Goal: Task Accomplishment & Management: Use online tool/utility

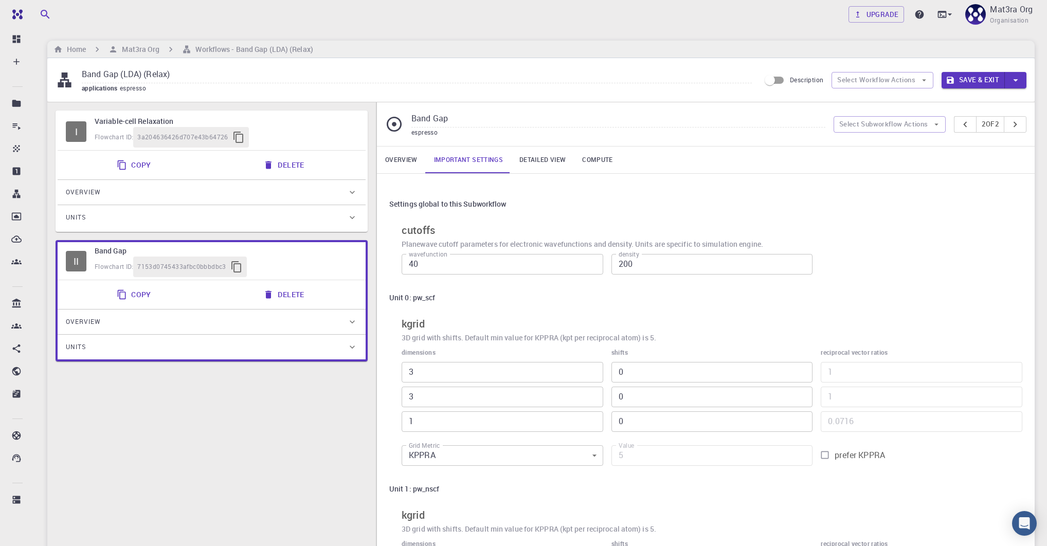
click at [340, 123] on h6 "Variable-cell Relaxation" at bounding box center [226, 121] width 263 height 11
type input "Variable-cell Relaxation"
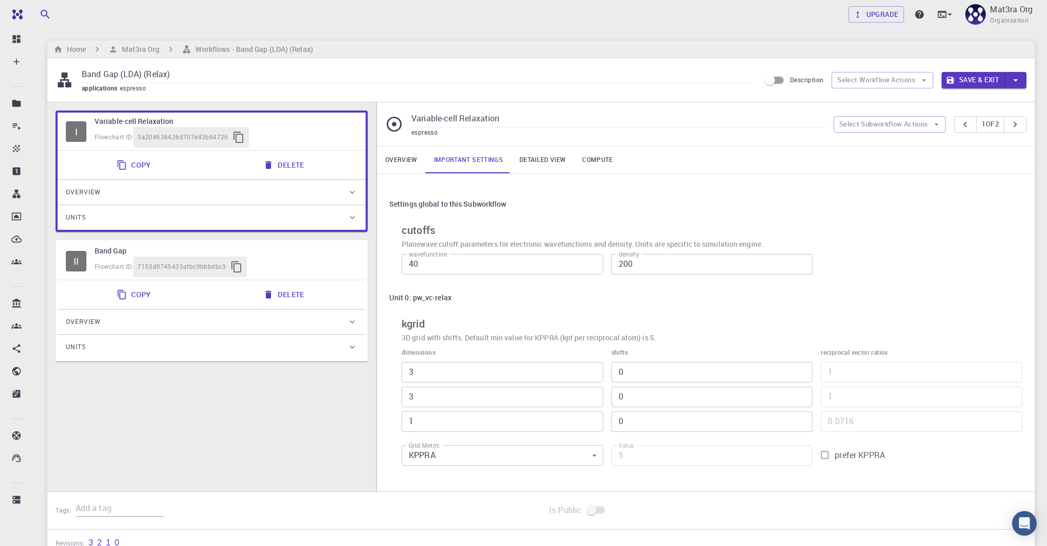
click at [208, 187] on div "Overview" at bounding box center [206, 192] width 281 height 16
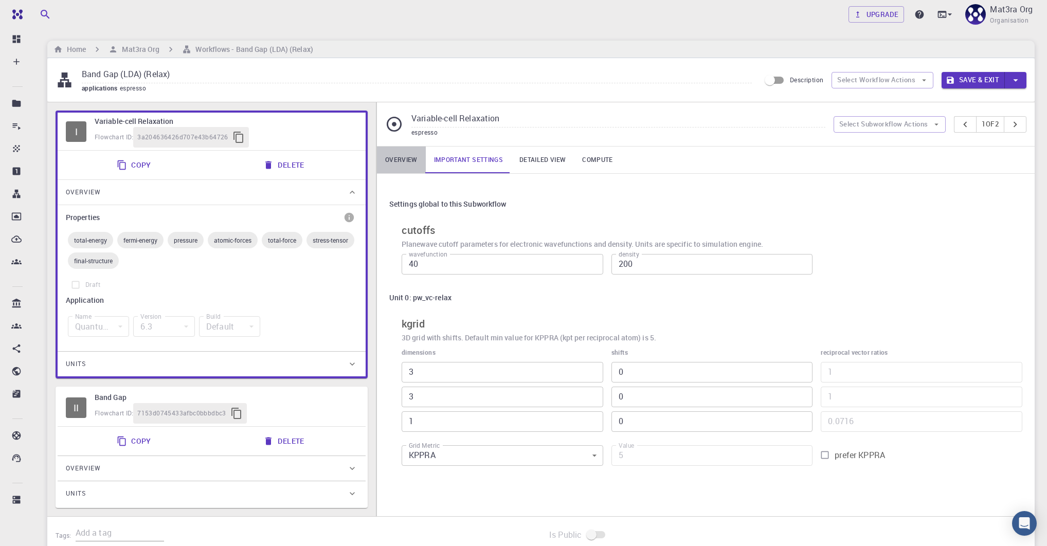
click at [396, 150] on link "Overview" at bounding box center [401, 160] width 49 height 27
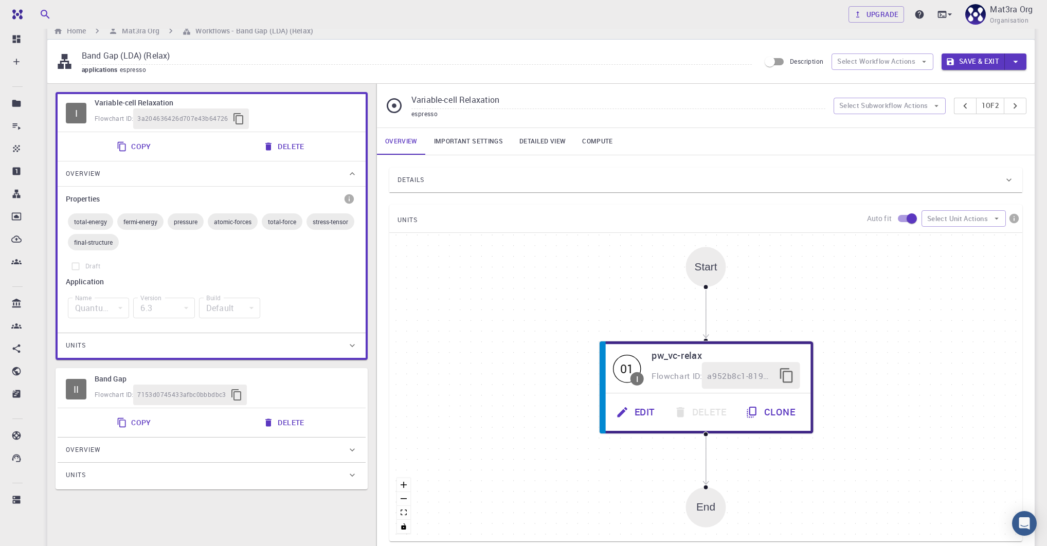
scroll to position [20, 0]
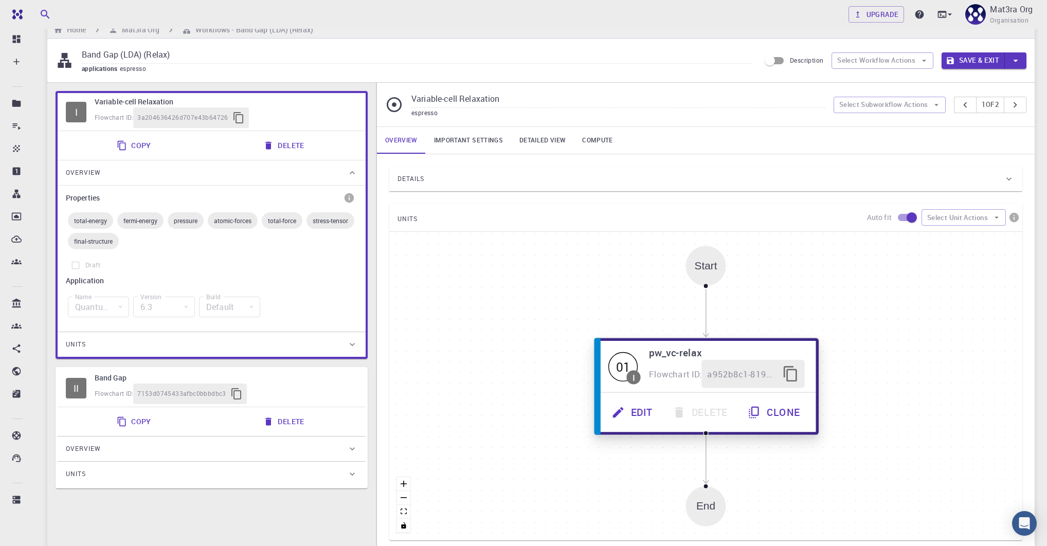
click at [665, 350] on h6 "pw_vc-relax" at bounding box center [727, 352] width 156 height 15
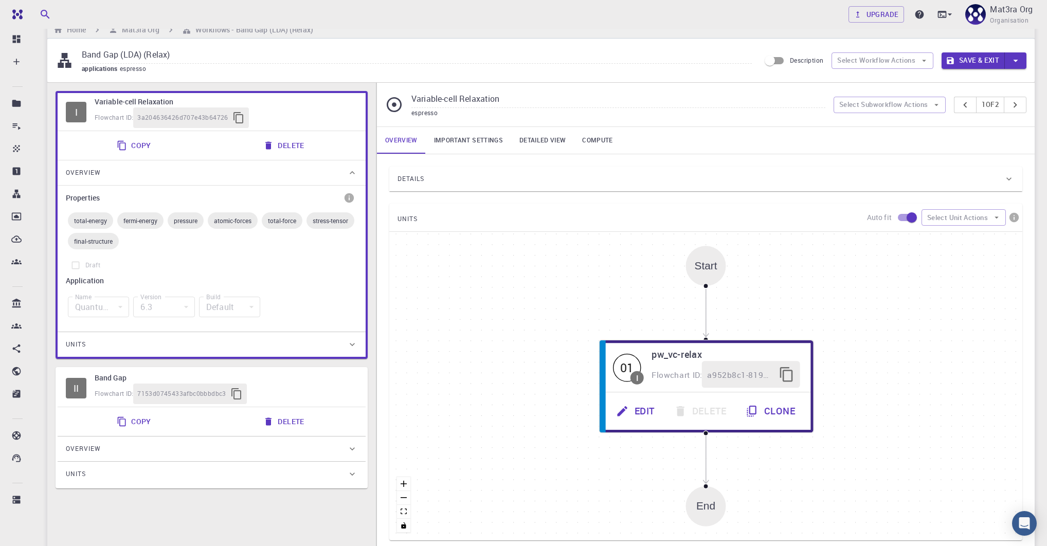
click at [583, 167] on div "Details" at bounding box center [705, 179] width 633 height 25
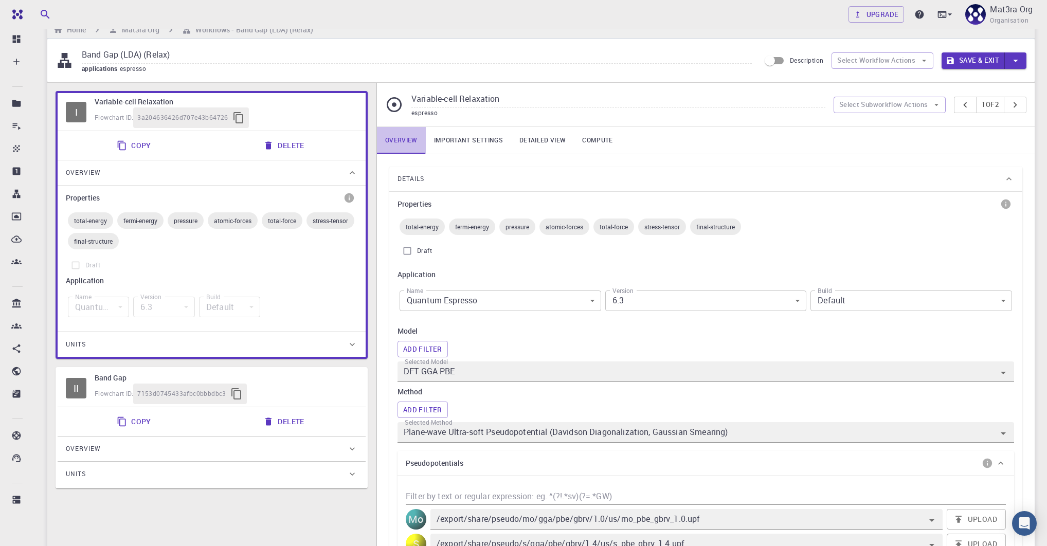
click at [389, 136] on link "Overview" at bounding box center [401, 140] width 49 height 27
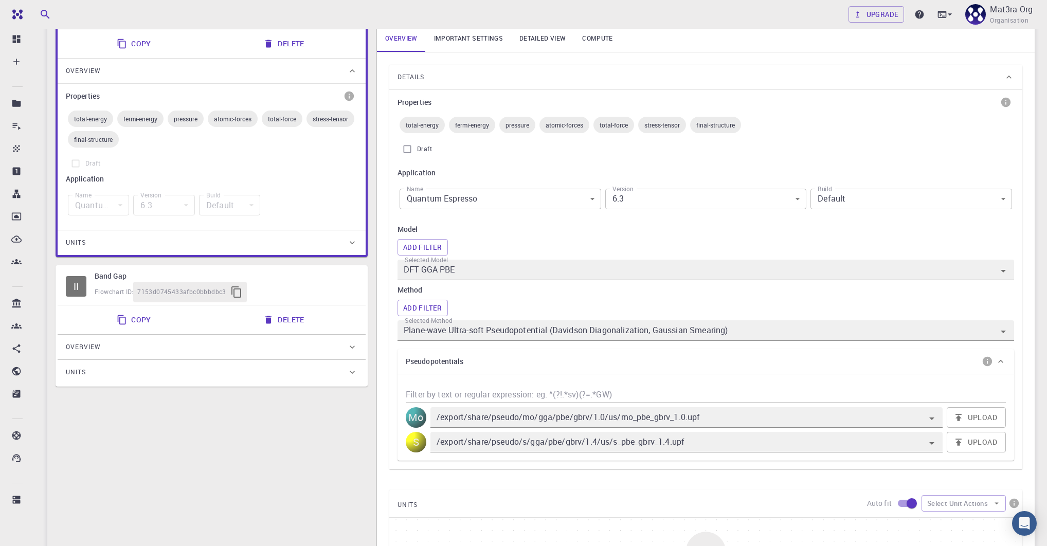
scroll to position [123, 0]
click at [385, 145] on div "Details Properties total-energy fermi-energy pressure atomic-forces total-force…" at bounding box center [706, 443] width 658 height 787
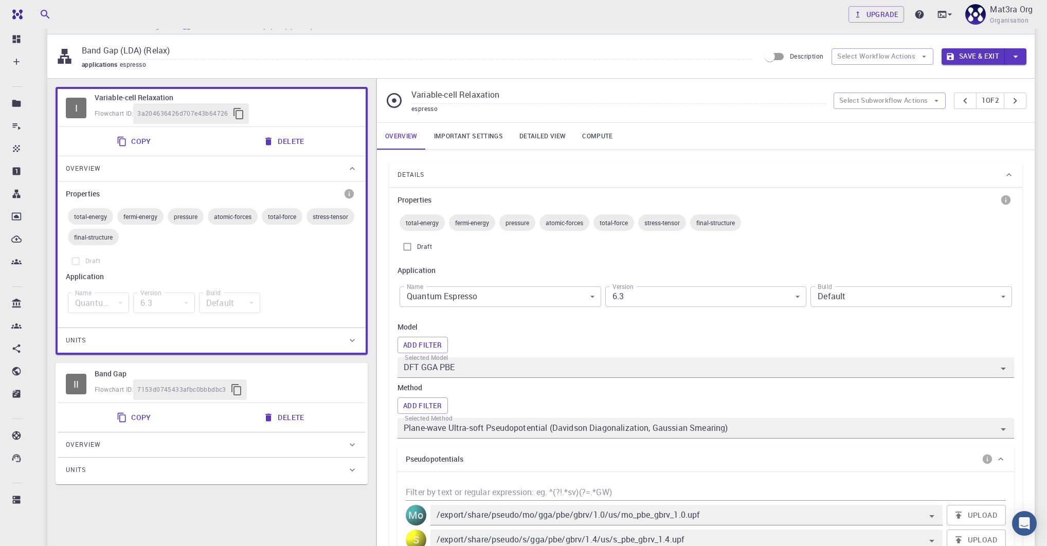
scroll to position [0, 0]
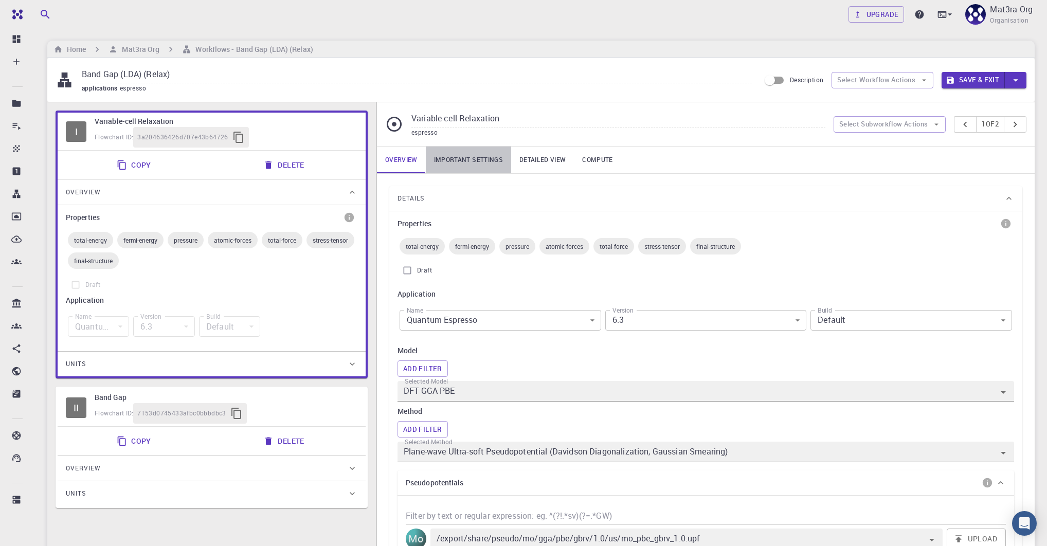
click at [455, 163] on link "Important settings" at bounding box center [468, 160] width 85 height 27
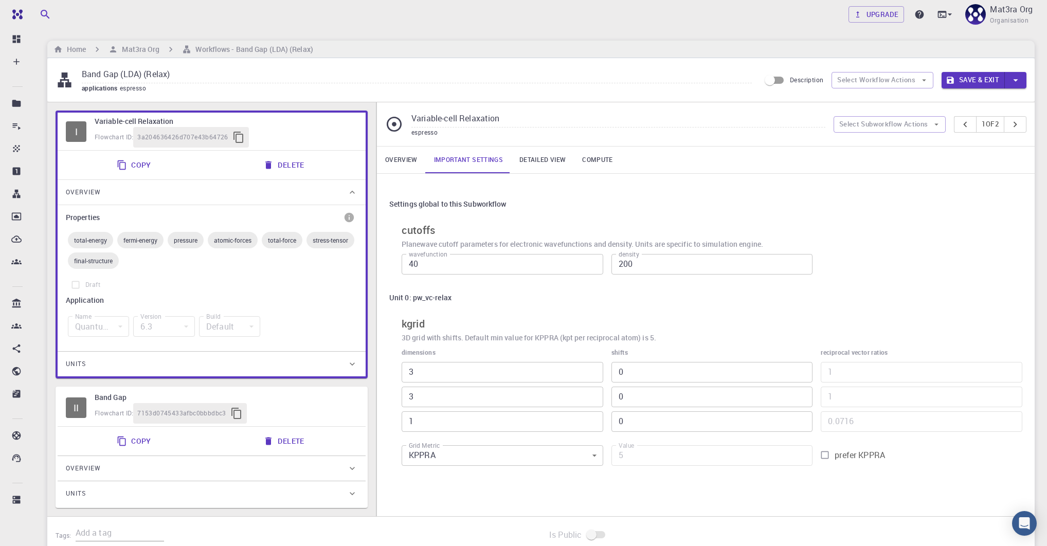
click at [389, 160] on link "Overview" at bounding box center [401, 160] width 49 height 27
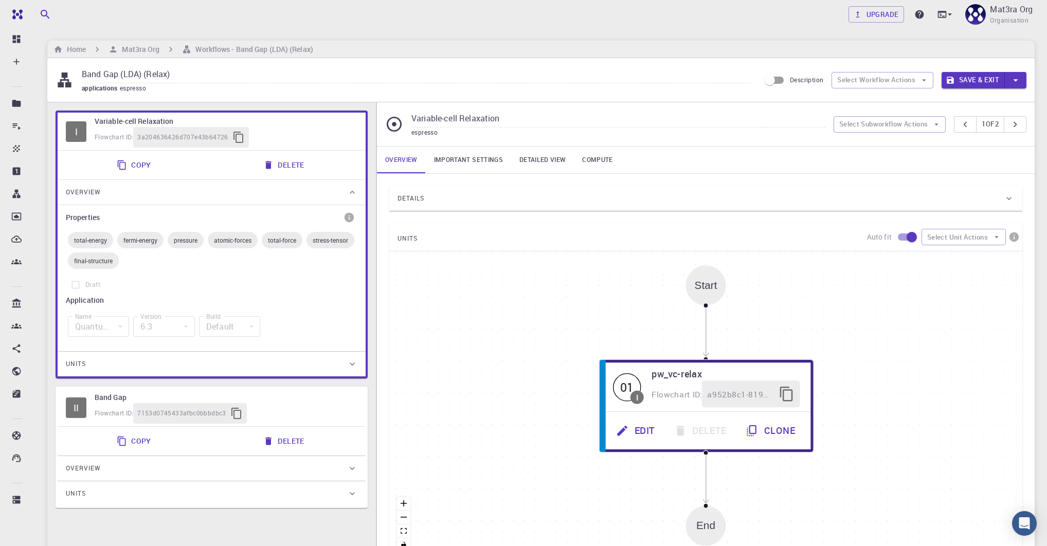
click at [462, 146] on hr at bounding box center [706, 146] width 658 height 1
click at [469, 154] on link "Important settings" at bounding box center [468, 160] width 85 height 27
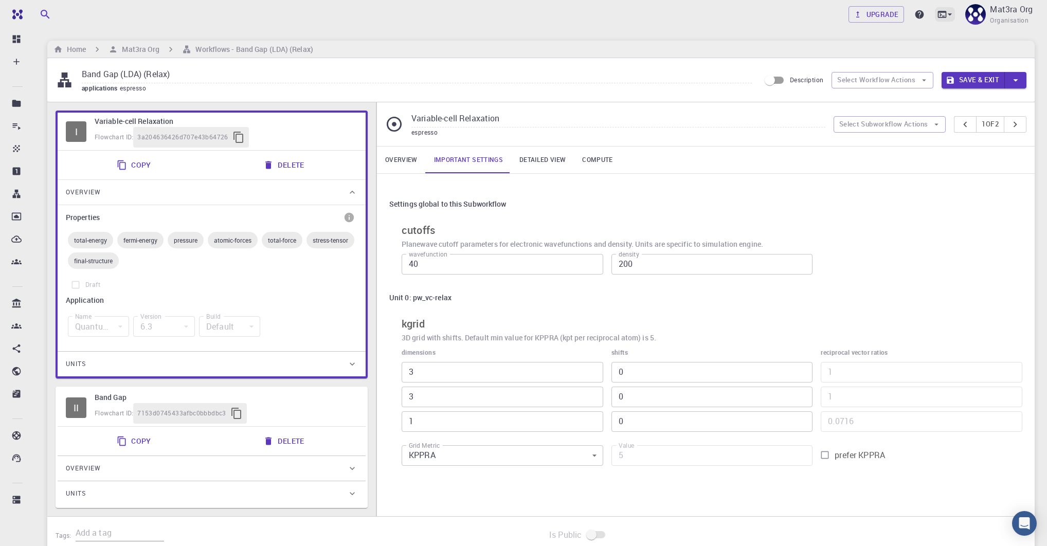
click at [943, 12] on icon at bounding box center [942, 14] width 9 height 7
click at [878, 74] on div "JupyterLite" at bounding box center [866, 80] width 43 height 12
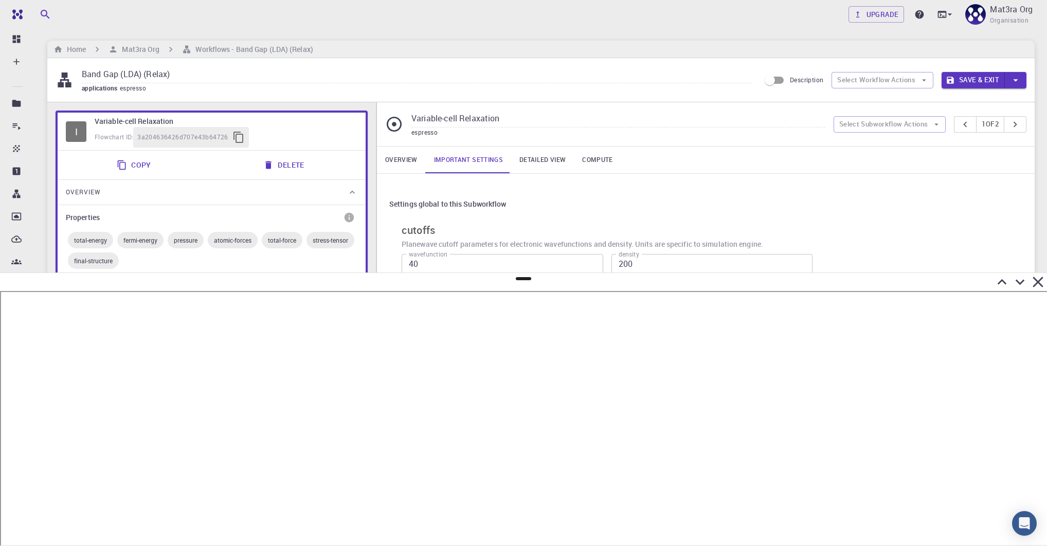
click at [1001, 279] on icon at bounding box center [1002, 282] width 18 height 18
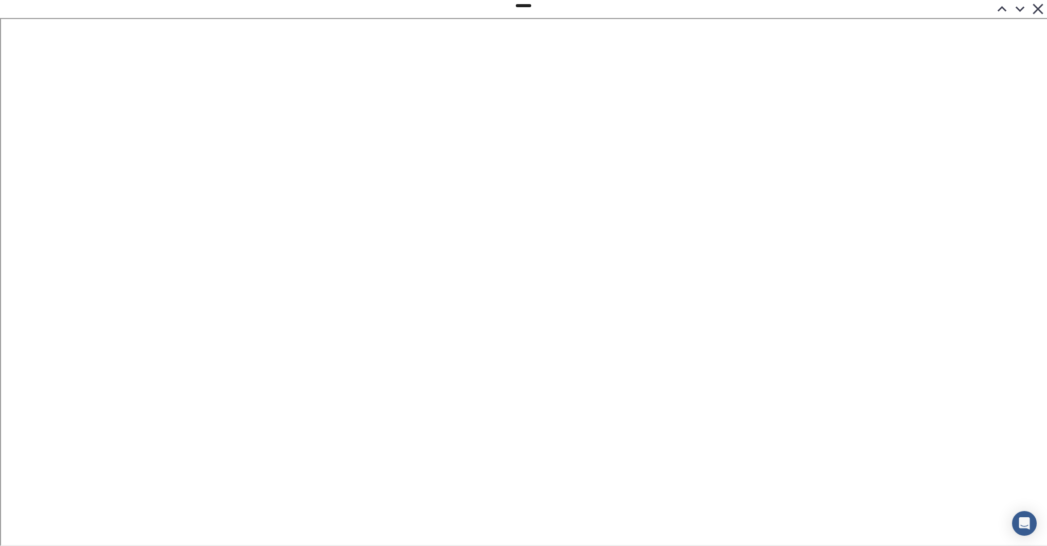
scroll to position [114, 0]
click at [1020, 9] on icon at bounding box center [1020, 9] width 18 height 18
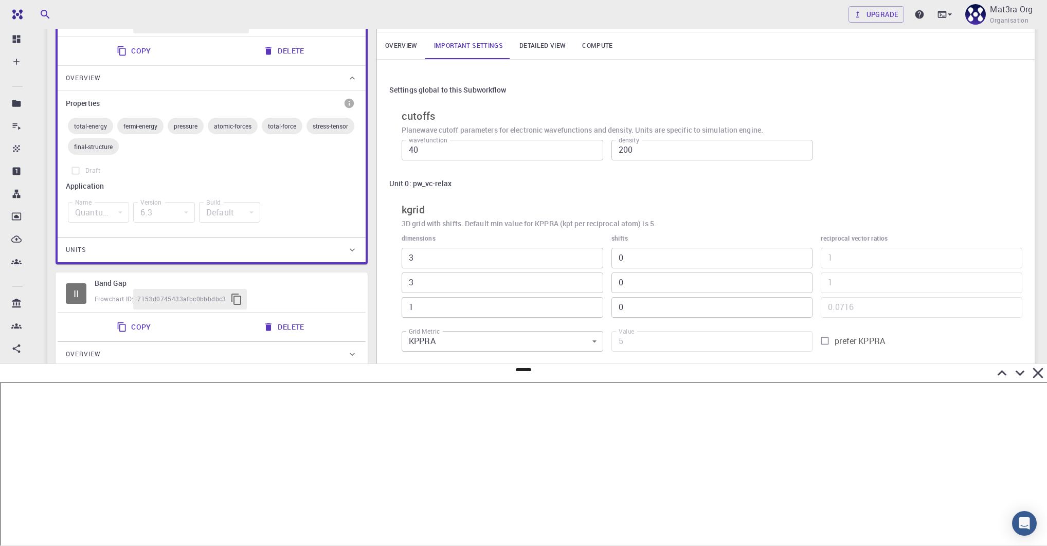
scroll to position [0, 0]
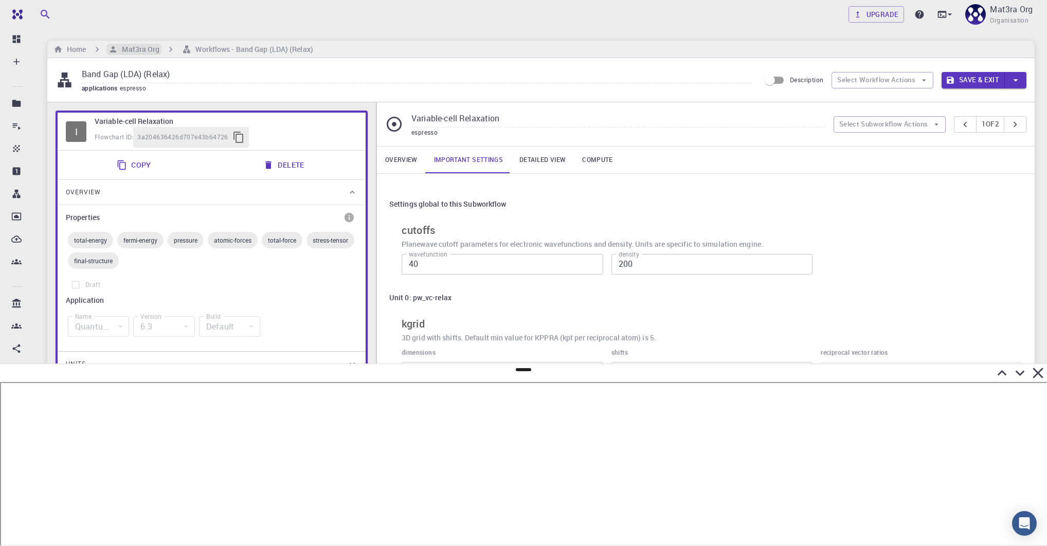
click at [149, 46] on h6 "Mat3ra Org" at bounding box center [139, 49] width 42 height 11
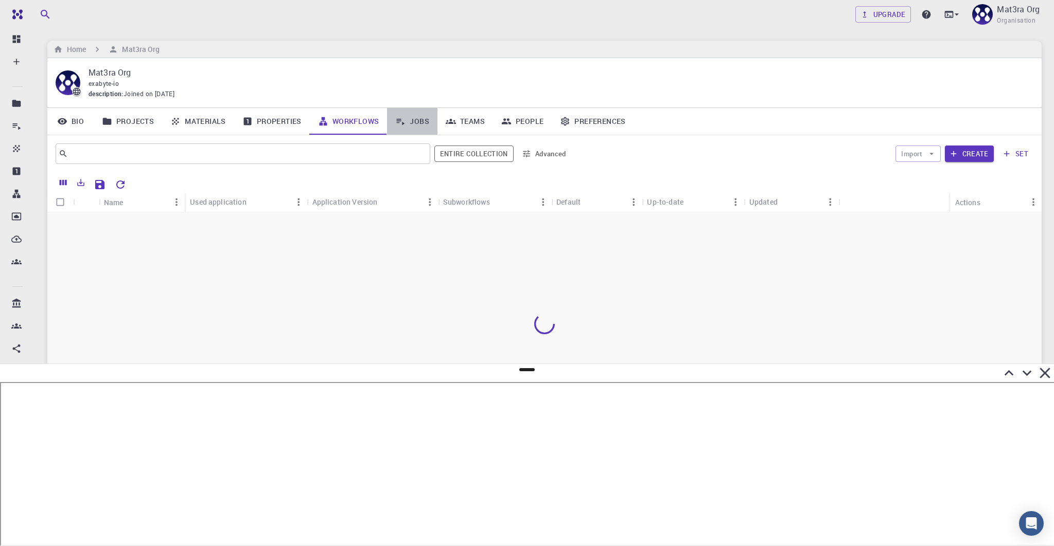
click at [404, 117] on icon at bounding box center [400, 121] width 10 height 10
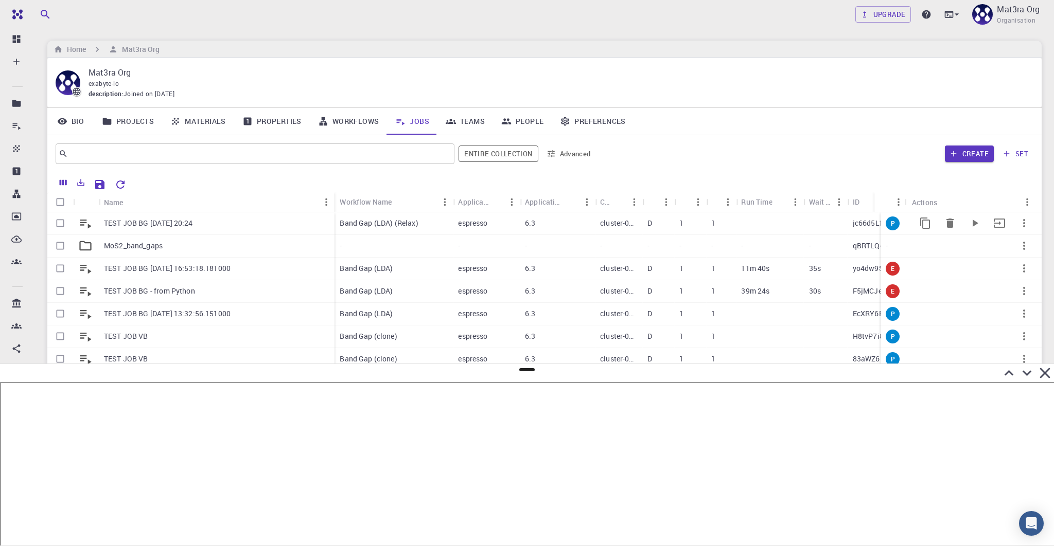
click at [149, 222] on p "TEST JOB BG [DATE] 20:24" at bounding box center [148, 223] width 89 height 10
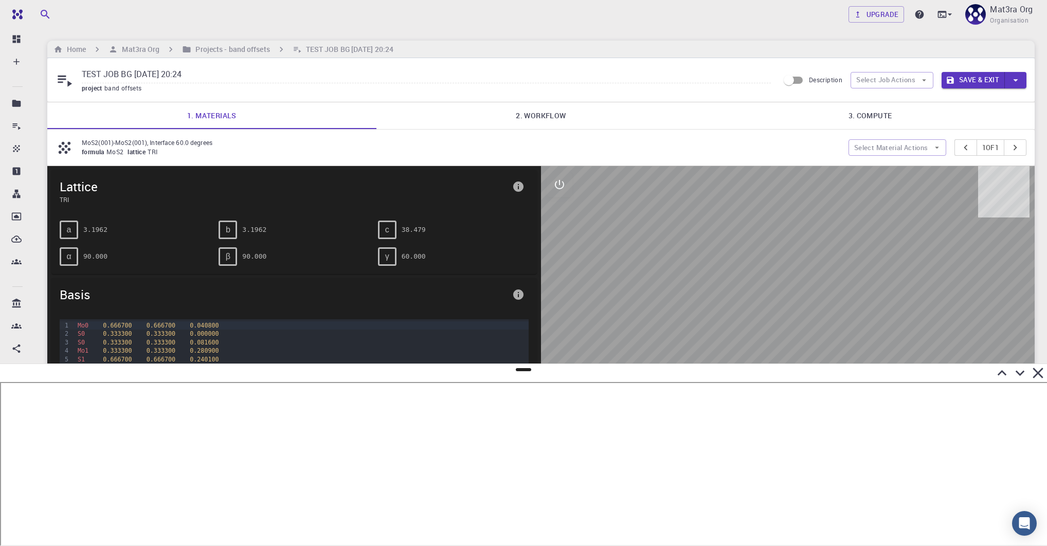
click at [529, 106] on link "2. Workflow" at bounding box center [541, 115] width 329 height 27
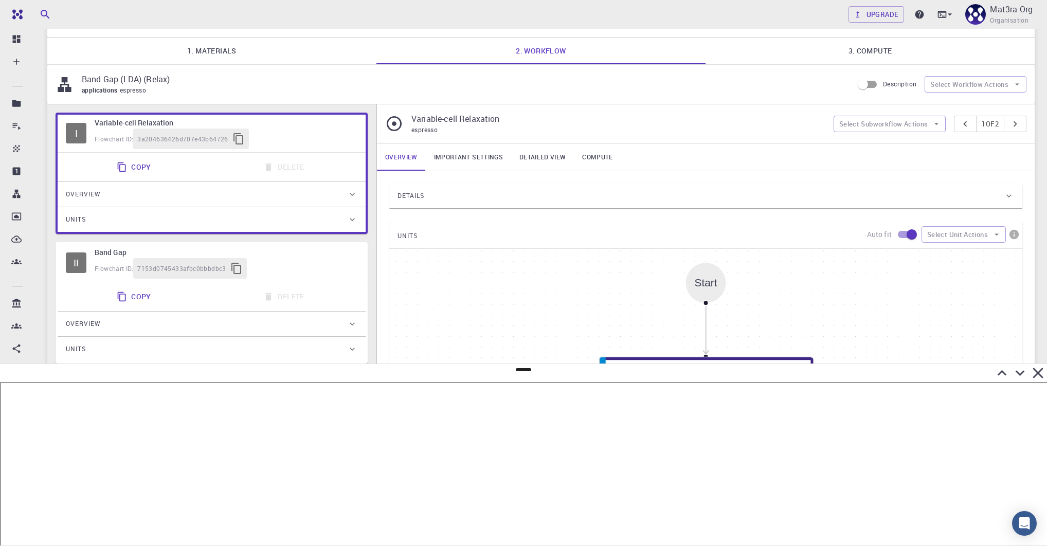
type input "/export/share/pseudo/mo/gga/pbe/gbrv/1.0/us/mo_pbe_gbrv_1.0.upf"
type input "/export/share/pseudo/s/gga/pbe/gbrv/1.4/us/s_pbe_gbrv_1.4.upf"
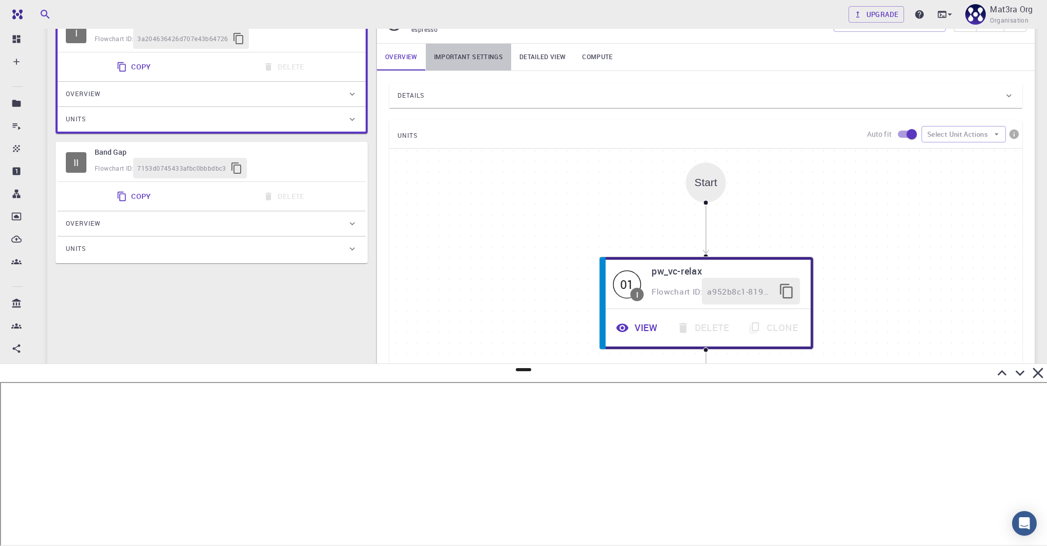
click at [455, 52] on link "Important settings" at bounding box center [468, 57] width 85 height 27
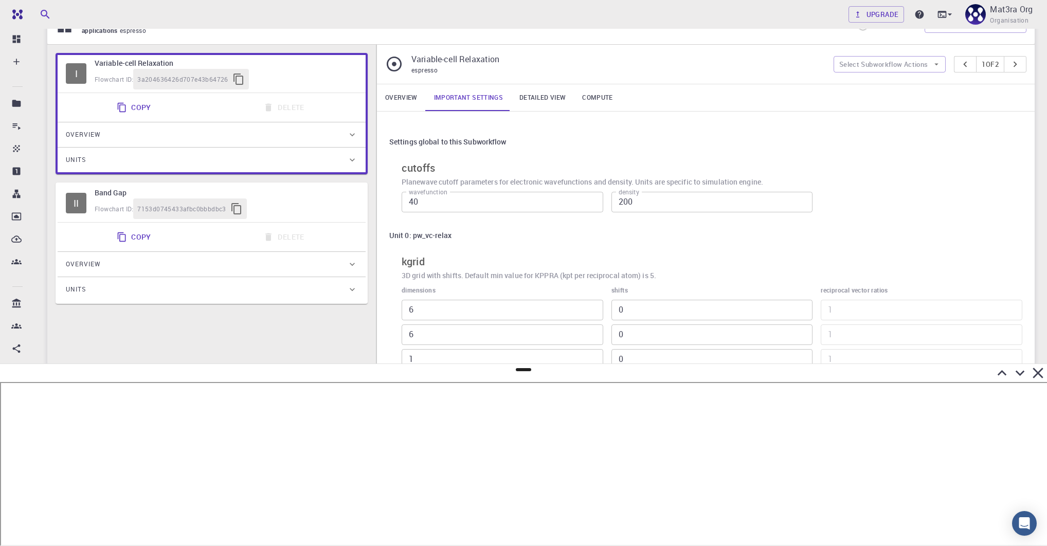
scroll to position [61, 0]
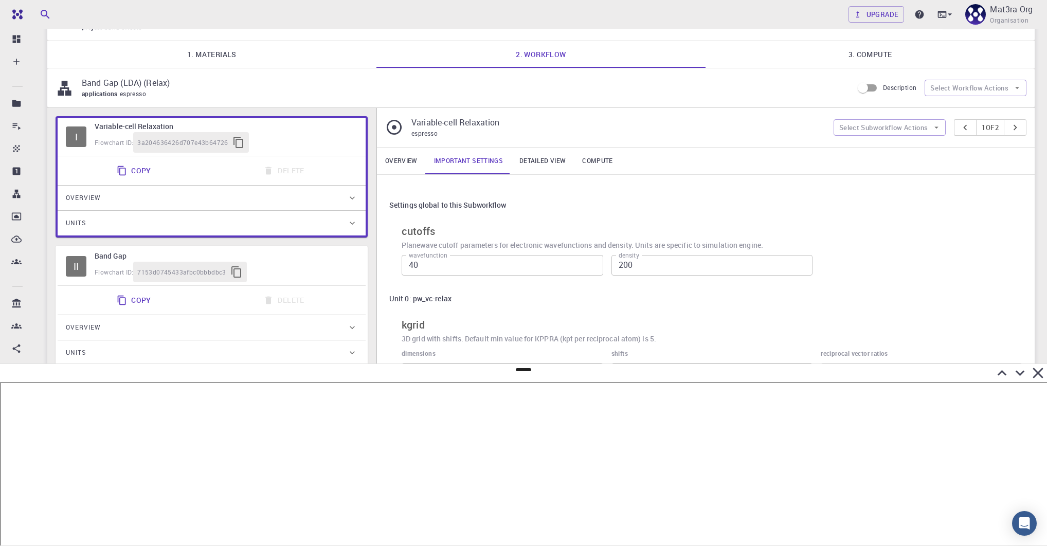
click at [290, 254] on h6 "Band Gap" at bounding box center [226, 256] width 263 height 11
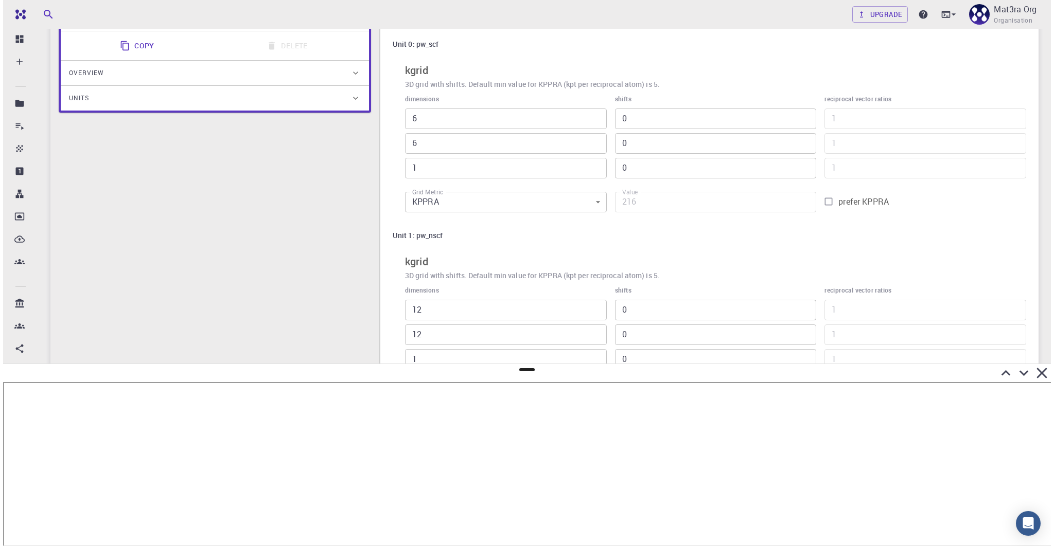
scroll to position [0, 0]
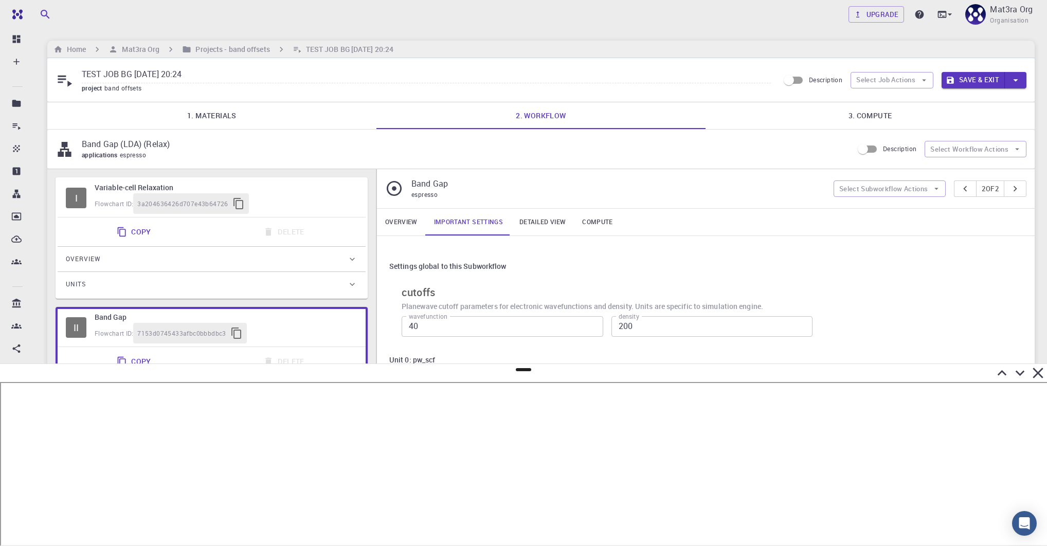
drag, startPoint x: 974, startPoint y: 80, endPoint x: 773, endPoint y: 127, distance: 207.1
click at [773, 127] on div "TEST JOB BG [DATE] 20:24 project band offsets Description Select Job Actions Sa…" at bounding box center [541, 420] width 988 height 725
click at [966, 82] on button "Save & Exit" at bounding box center [973, 80] width 63 height 16
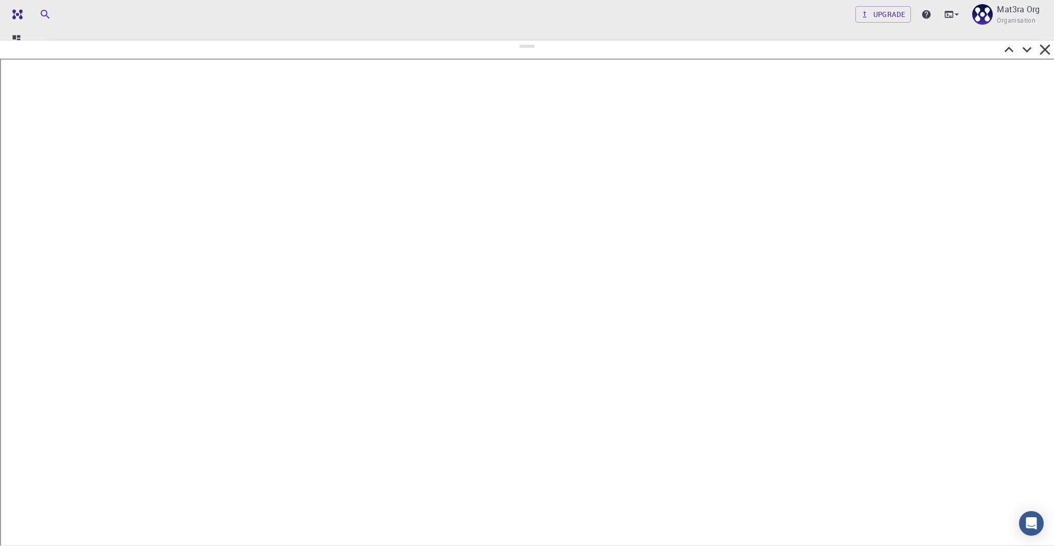
drag, startPoint x: 524, startPoint y: 371, endPoint x: 529, endPoint y: 40, distance: 330.8
click at [530, 40] on div at bounding box center [527, 293] width 1054 height 506
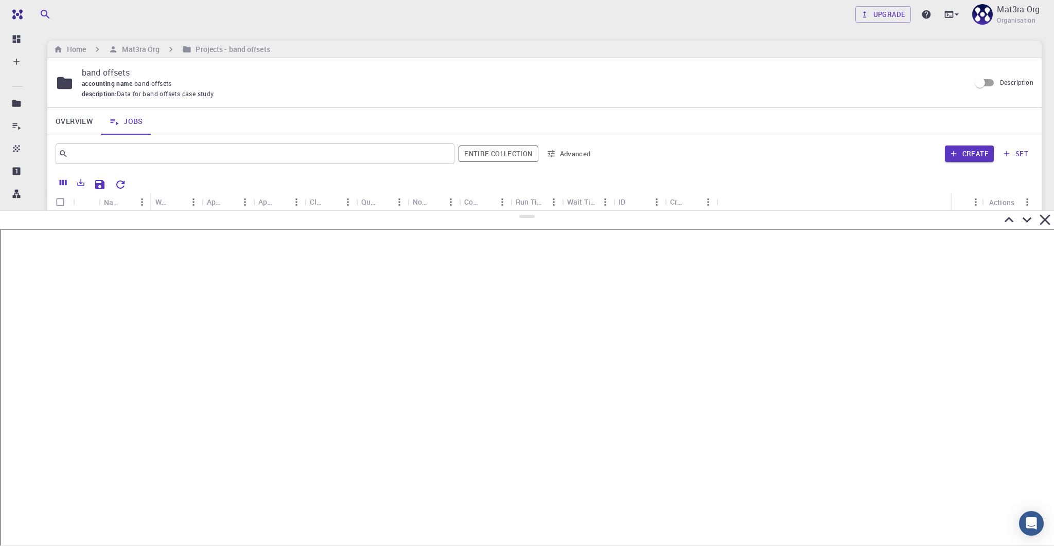
drag, startPoint x: 526, startPoint y: 45, endPoint x: 560, endPoint y: 212, distance: 170.5
click at [560, 213] on div at bounding box center [527, 378] width 1054 height 336
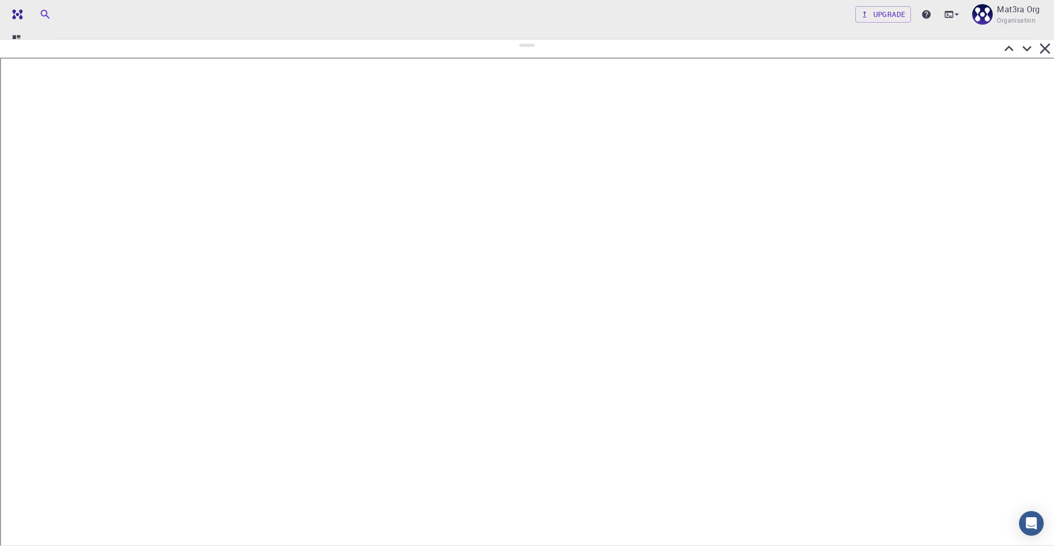
drag, startPoint x: 528, startPoint y: 219, endPoint x: 530, endPoint y: 39, distance: 179.6
click at [530, 39] on div at bounding box center [527, 292] width 1054 height 507
click at [1027, 47] on icon at bounding box center [1027, 48] width 18 height 18
click at [1027, 47] on div "Home Mat3ra Org Projects - band offsets" at bounding box center [544, 49] width 994 height 17
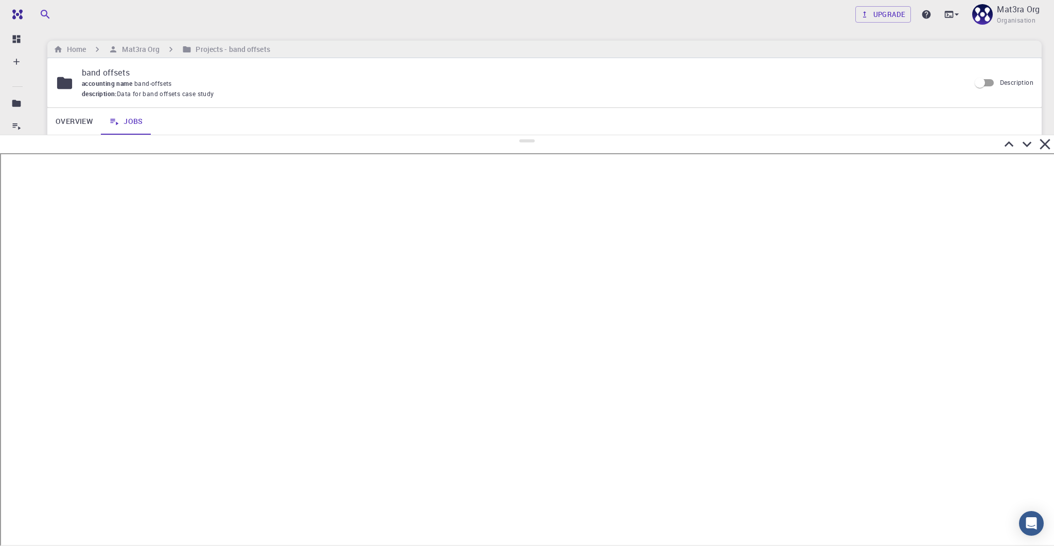
drag, startPoint x: 522, startPoint y: 371, endPoint x: 527, endPoint y: 118, distance: 253.2
click at [527, 135] on div at bounding box center [527, 341] width 1054 height 412
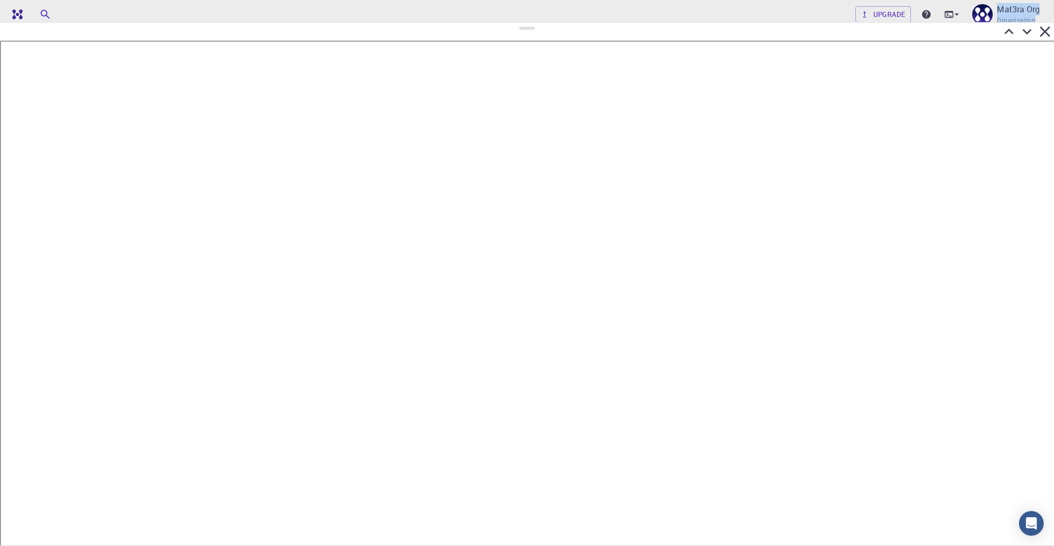
drag, startPoint x: 528, startPoint y: 124, endPoint x: 527, endPoint y: 23, distance: 101.4
click at [527, 23] on div at bounding box center [527, 284] width 1054 height 524
